Goal: Task Accomplishment & Management: Manage account settings

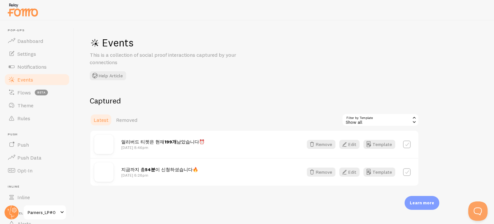
click at [233, 54] on p "This is a collection of social proof interactions captured by your connections" at bounding box center [167, 58] width 154 height 15
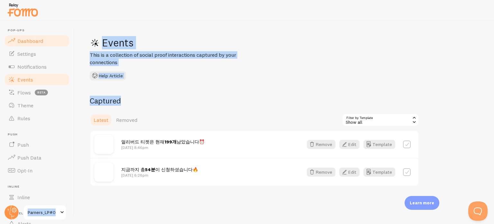
drag, startPoint x: 198, startPoint y: 85, endPoint x: 58, endPoint y: 34, distance: 148.6
click at [58, 34] on main "Pop-ups Dashboard Settings Notifications Events Flows beta Theme Rules [GEOGRAP…" at bounding box center [247, 122] width 494 height 203
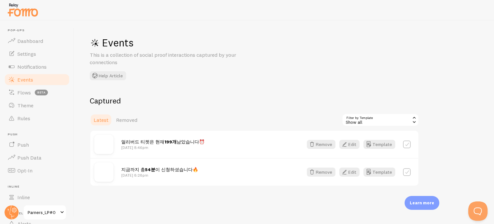
click at [172, 7] on div at bounding box center [247, 10] width 494 height 21
click at [25, 38] on span "Dashboard" at bounding box center [30, 41] width 26 height 6
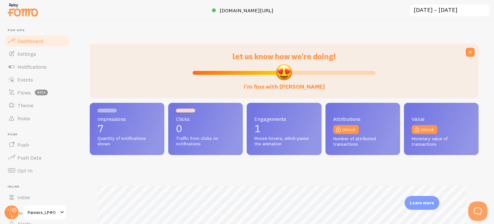
scroll to position [169, 384]
click at [19, 13] on img at bounding box center [23, 10] width 32 height 16
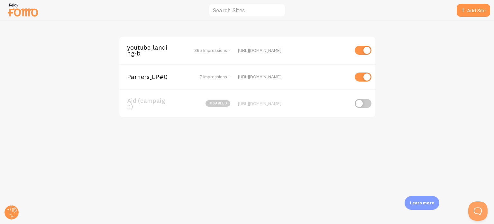
drag, startPoint x: 319, startPoint y: 76, endPoint x: 236, endPoint y: 79, distance: 83.7
click at [236, 79] on div "Parners_LP#0 7 Impressions - [URL][DOMAIN_NAME]" at bounding box center [247, 76] width 256 height 25
copy div "[URL][DOMAIN_NAME]"
click at [467, 9] on link "Add Site" at bounding box center [473, 10] width 33 height 13
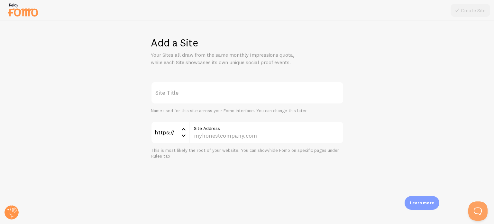
click at [249, 90] on label "Site Title" at bounding box center [247, 92] width 193 height 23
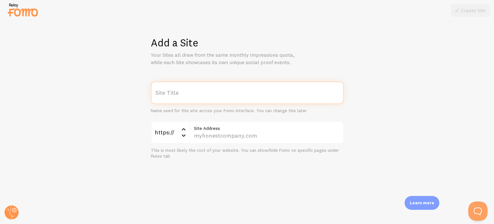
click at [249, 90] on input "Site Title" at bounding box center [247, 92] width 193 height 23
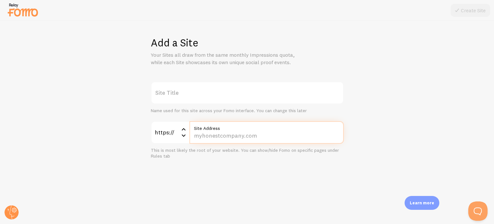
click at [231, 133] on input "Site Address" at bounding box center [267, 132] width 154 height 23
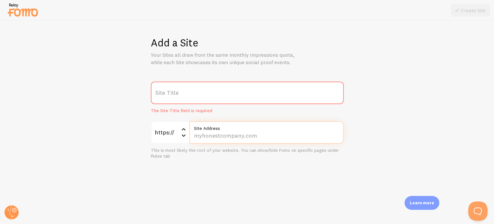
paste input "[URL][DOMAIN_NAME]"
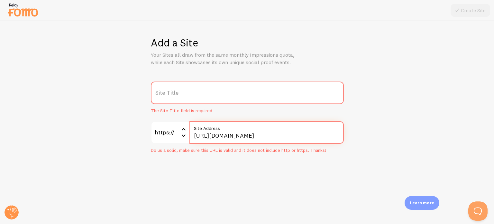
drag, startPoint x: 272, startPoint y: 135, endPoint x: 275, endPoint y: 135, distance: 3.5
click at [275, 135] on input "[URL][DOMAIN_NAME]" at bounding box center [267, 132] width 154 height 23
type input "[URL][DOMAIN_NAME]"
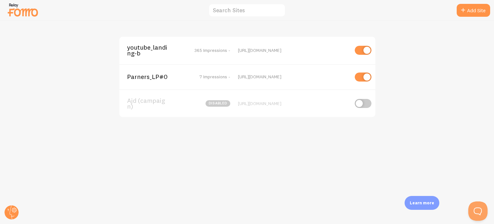
drag, startPoint x: 98, startPoint y: 78, endPoint x: 321, endPoint y: 75, distance: 222.7
click at [321, 75] on div "youtube_landing-b 365 Impressions - [URL][DOMAIN_NAME] Parners_LP#0 7 Impressio…" at bounding box center [247, 122] width 494 height 203
copy div "Parners_LP#0 7 Impressions - [URL][DOMAIN_NAME]"
click at [470, 5] on link "Add Site" at bounding box center [473, 10] width 33 height 13
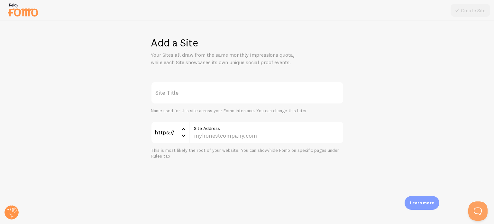
click at [205, 97] on label "Site Title" at bounding box center [247, 92] width 193 height 23
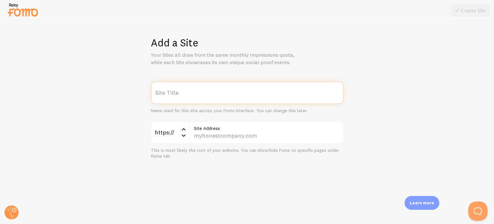
click at [205, 97] on input "Site Title" at bounding box center [247, 92] width 193 height 23
paste input "Parners_LP#0 7 Impressions - [URL][DOMAIN_NAME]"
drag, startPoint x: 233, startPoint y: 96, endPoint x: 338, endPoint y: 101, distance: 105.1
click at [349, 98] on div "Parners_LP#0 7 Impressions - [URL][DOMAIN_NAME] Site Title Name used for this s…" at bounding box center [247, 120] width 463 height 78
type input "Parners_LP#0 7 Impressions -"
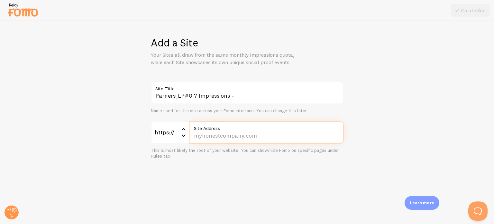
click at [219, 134] on input "Site Address" at bounding box center [267, 132] width 154 height 23
paste input "[DOMAIN_NAME][URL]"
type input "[DOMAIN_NAME][URL]"
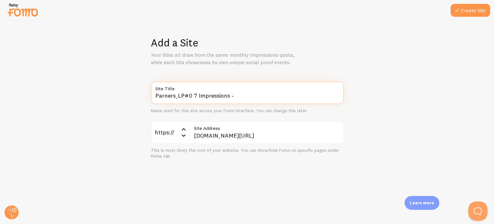
click at [191, 94] on input "Parners_LP#0 7 Impressions -" at bounding box center [247, 92] width 193 height 23
drag, startPoint x: 193, startPoint y: 96, endPoint x: 263, endPoint y: 98, distance: 69.9
click at [263, 98] on input "Parners_LP#1 7 Impressions -" at bounding box center [247, 92] width 193 height 23
type input "Parners_LP#1"
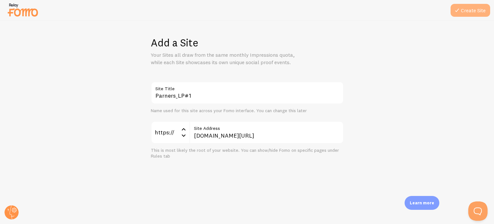
click at [472, 6] on button "Create Site" at bounding box center [471, 10] width 40 height 13
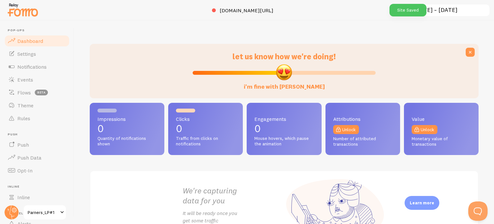
click at [23, 13] on img at bounding box center [23, 10] width 32 height 16
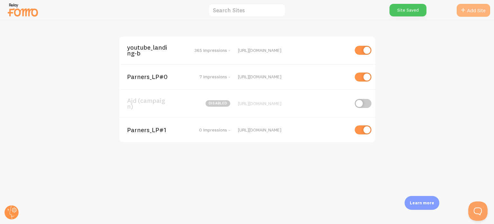
click at [476, 9] on link "Add Site" at bounding box center [473, 10] width 33 height 13
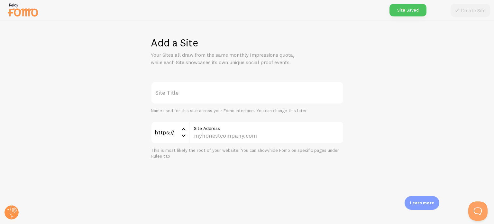
click at [199, 89] on label "Site Title" at bounding box center [247, 92] width 193 height 23
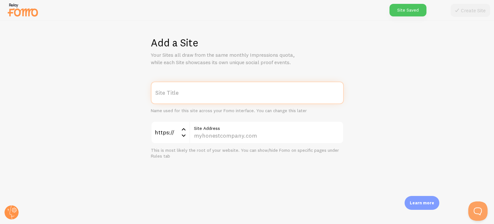
click at [199, 89] on input "Site Title" at bounding box center [247, 92] width 193 height 23
paste input "[URL][DOMAIN_NAME]"
paste input "text"
type input "[URL][DOMAIN_NAME]"
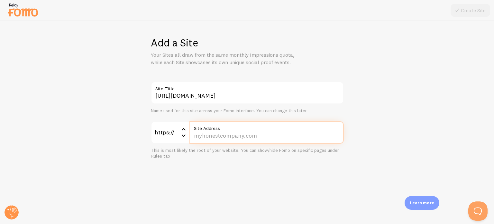
click at [223, 133] on input "Site Address" at bounding box center [267, 132] width 154 height 23
paste input "[DOMAIN_NAME][URL]"
click at [255, 135] on input "[DOMAIN_NAME][URL]" at bounding box center [267, 132] width 154 height 23
type input "[DOMAIN_NAME][URL]"
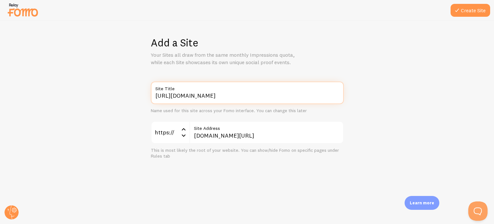
drag, startPoint x: 240, startPoint y: 98, endPoint x: 138, endPoint y: 95, distance: 102.0
click at [138, 95] on div "[URL][DOMAIN_NAME] Site Title Name used for this site across your Fomo interfac…" at bounding box center [247, 120] width 463 height 78
type input "3"
type input "ㅔ"
type input "partners3"
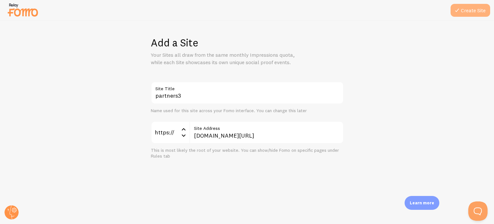
click at [473, 11] on button "Create Site" at bounding box center [471, 10] width 40 height 13
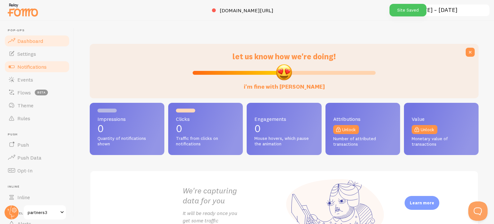
click at [23, 68] on span "Notifications" at bounding box center [31, 66] width 29 height 6
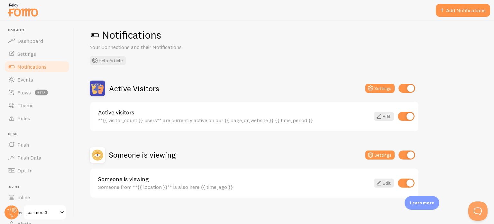
scroll to position [12, 0]
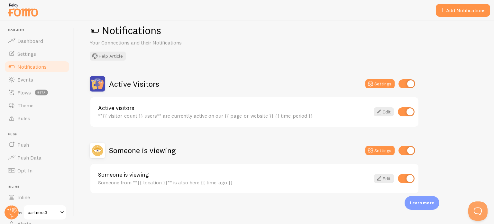
click at [28, 10] on img at bounding box center [23, 10] width 32 height 16
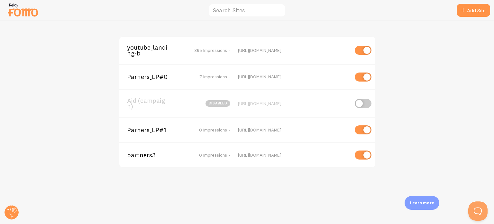
click at [361, 51] on input "checkbox" at bounding box center [363, 50] width 17 height 9
click at [366, 50] on input "checkbox" at bounding box center [363, 50] width 17 height 9
checkbox input "true"
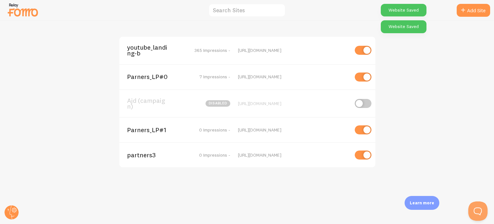
click at [407, 79] on div "youtube_landing-b 365 Impressions - [URL][DOMAIN_NAME] Parners_LP#0 7 Impressio…" at bounding box center [247, 122] width 494 height 203
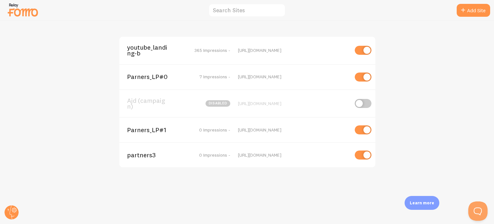
click at [368, 79] on input "checkbox" at bounding box center [363, 76] width 17 height 9
checkbox input "false"
click at [364, 127] on input "checkbox" at bounding box center [363, 129] width 17 height 9
checkbox input "false"
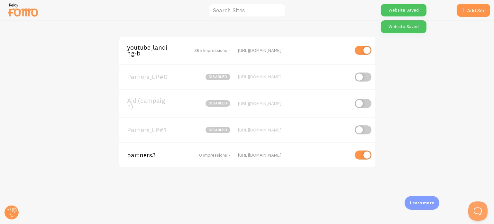
click at [359, 154] on input "checkbox" at bounding box center [363, 154] width 17 height 9
checkbox input "false"
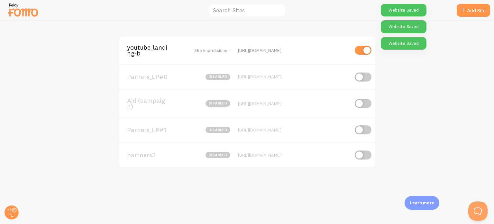
click at [131, 174] on div "youtube_landing-b 365 Impressions - [URL][DOMAIN_NAME] Parners_LP#0 disabled [U…" at bounding box center [247, 122] width 494 height 203
